Goal: Information Seeking & Learning: Learn about a topic

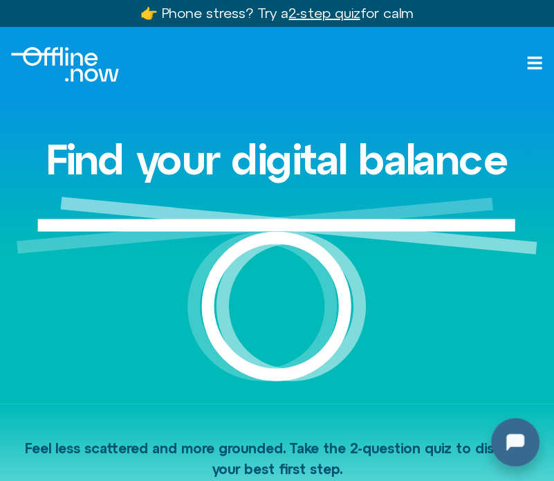
click at [519, 444] on div at bounding box center [512, 439] width 44 height 44
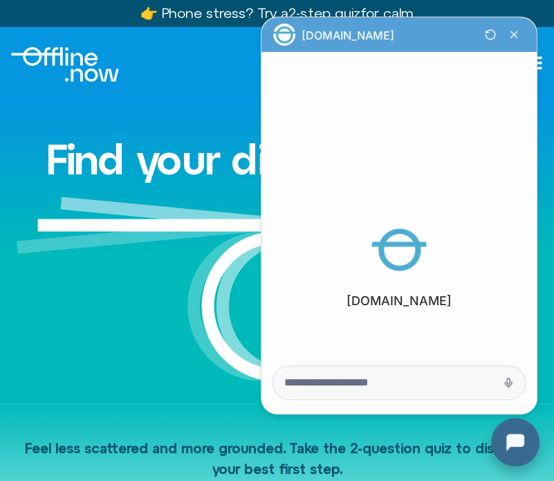
click at [519, 444] on div at bounding box center [512, 439] width 44 height 44
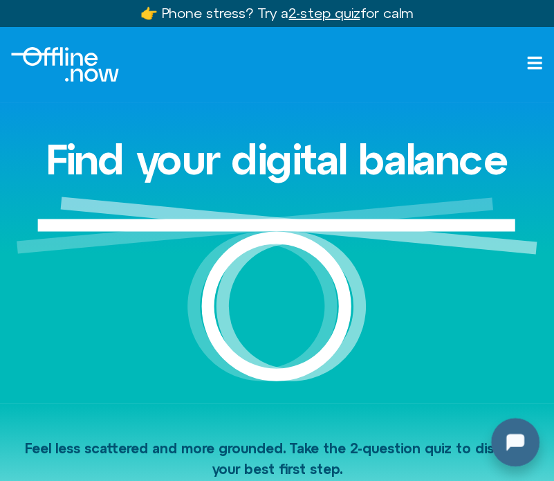
click at [523, 439] on div at bounding box center [512, 439] width 44 height 44
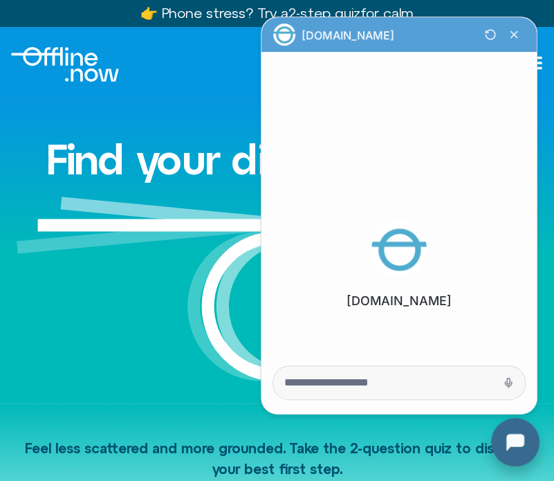
click at [523, 439] on div at bounding box center [512, 439] width 44 height 44
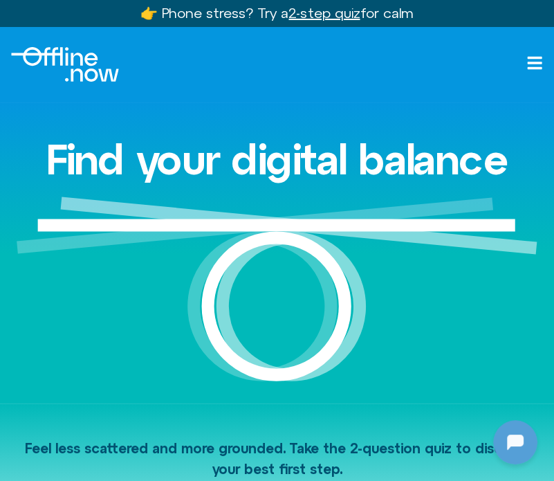
click at [531, 63] on icon "Open menu" at bounding box center [535, 63] width 15 height 12
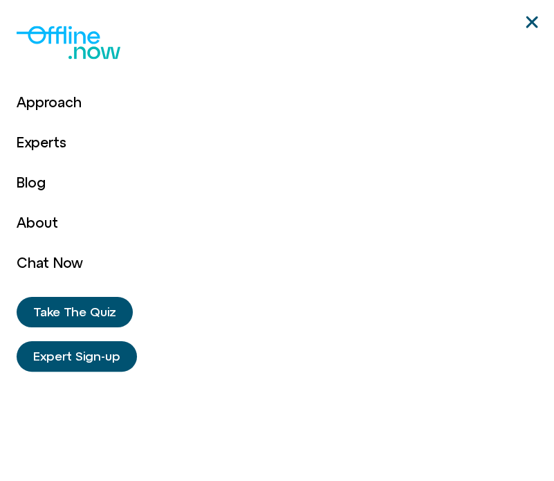
click at [533, 23] on use "Close" at bounding box center [532, 22] width 12 height 12
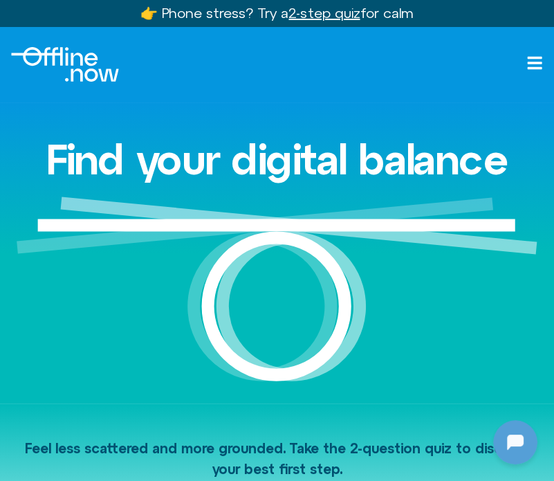
click at [534, 62] on icon "Open menu" at bounding box center [535, 63] width 15 height 12
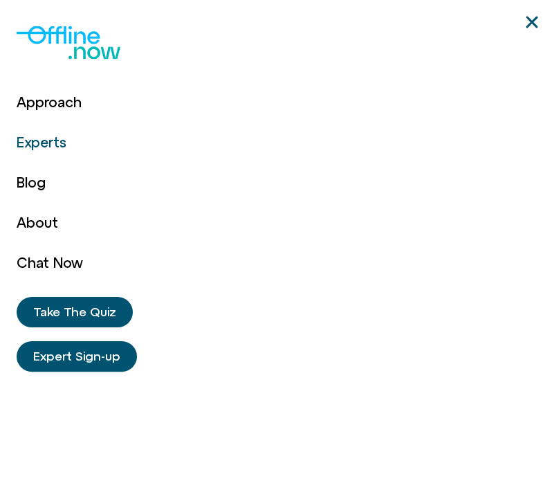
click at [57, 142] on link "Experts" at bounding box center [50, 142] width 66 height 40
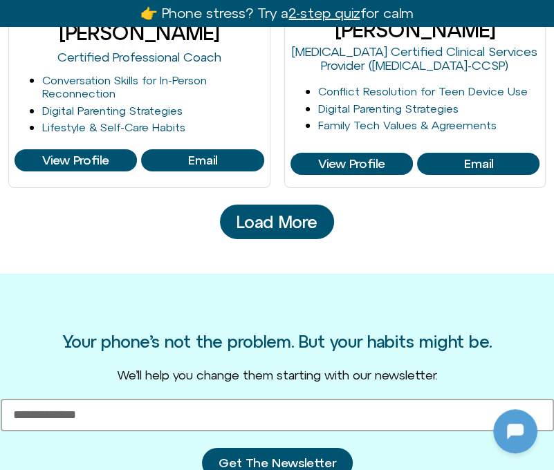
scroll to position [2352, 0]
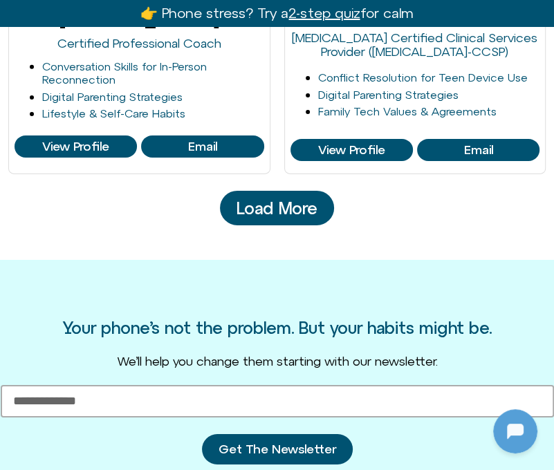
click at [277, 221] on link "Load More" at bounding box center [277, 208] width 114 height 35
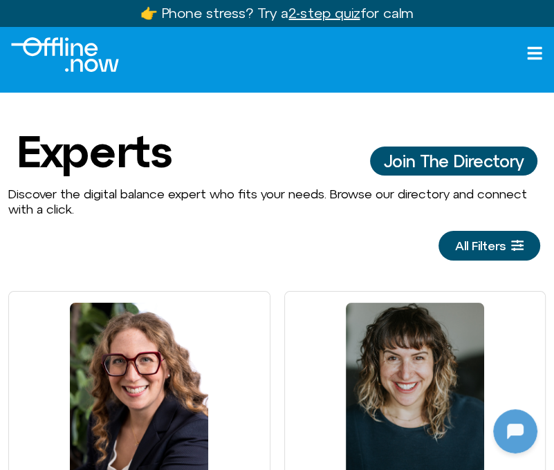
scroll to position [0, 0]
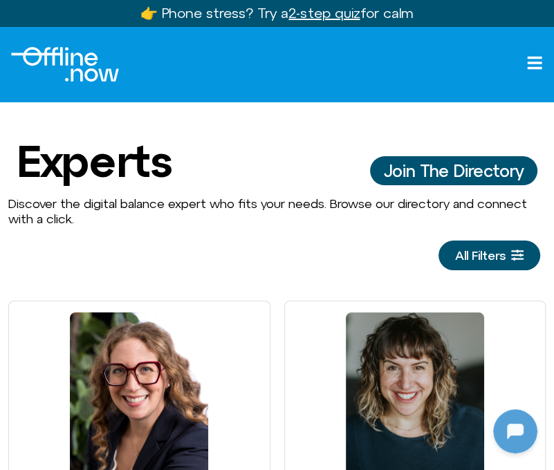
click at [531, 60] on icon "Open menu" at bounding box center [534, 63] width 17 height 17
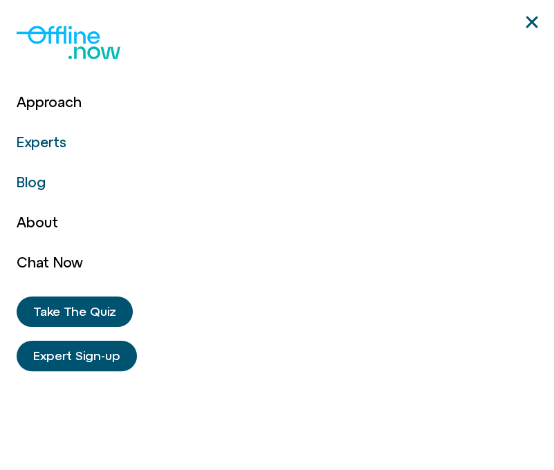
click at [26, 183] on link "Blog" at bounding box center [50, 183] width 66 height 40
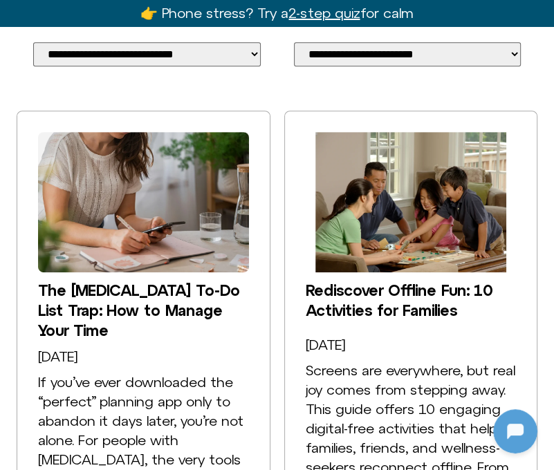
scroll to position [277, 0]
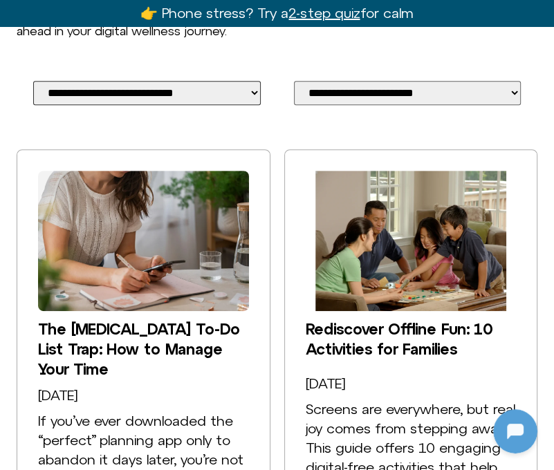
click at [118, 94] on select "**********" at bounding box center [147, 93] width 228 height 24
select select "**********"
click at [33, 81] on select "**********" at bounding box center [147, 93] width 228 height 24
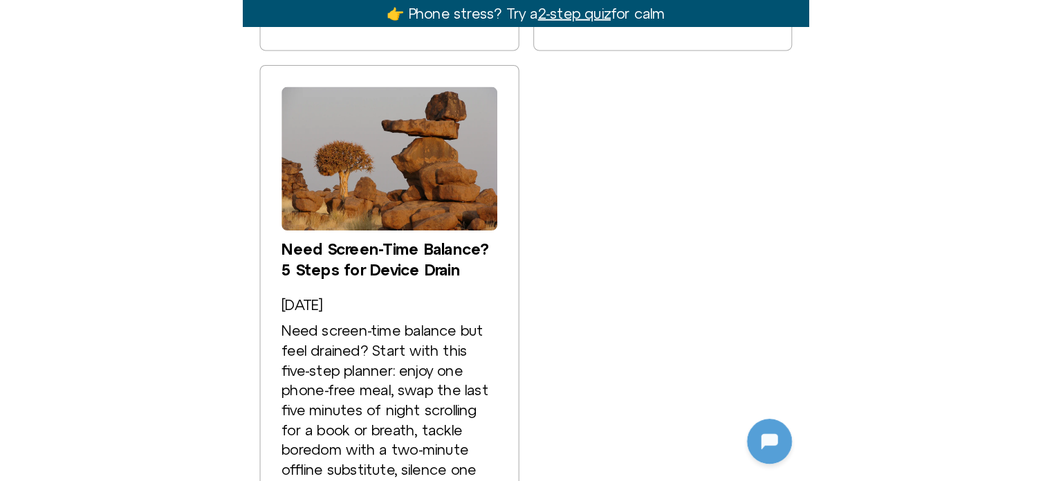
scroll to position [3113, 0]
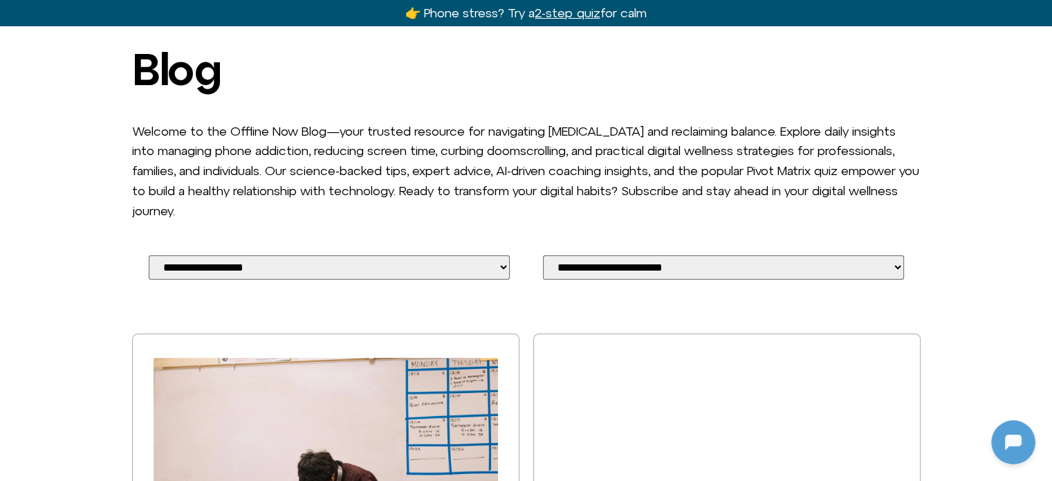
scroll to position [0, 0]
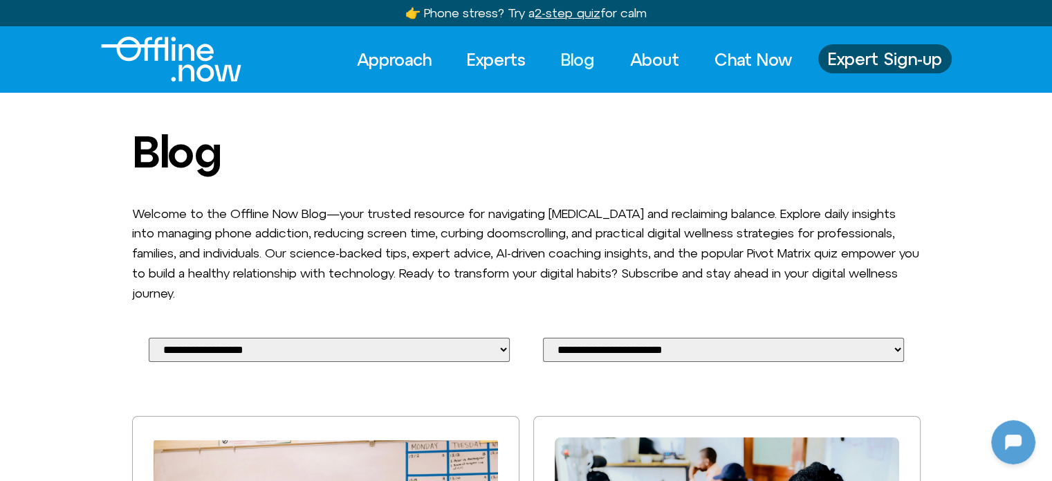
click at [169, 51] on img "Logo" at bounding box center [171, 59] width 140 height 45
